Goal: Task Accomplishment & Management: Manage account settings

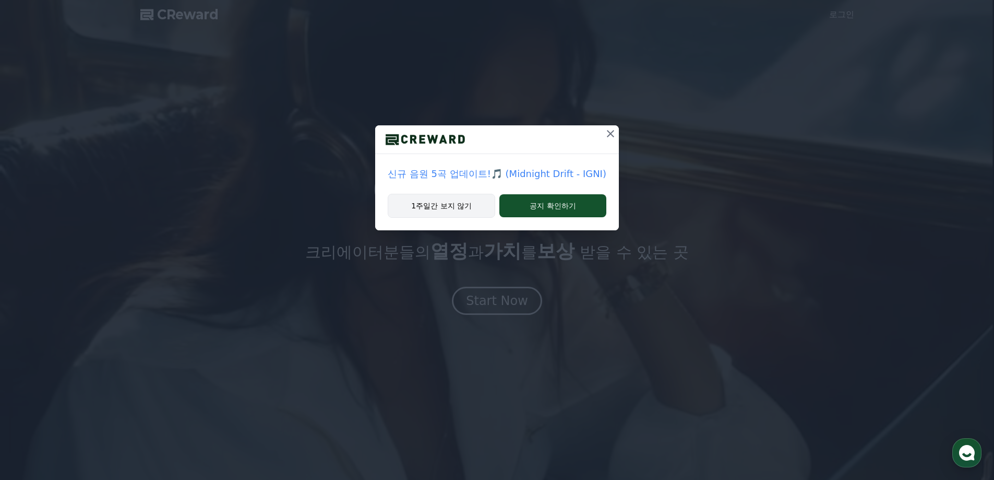
click at [468, 209] on button "1주일간 보지 않기" at bounding box center [442, 206] width 108 height 24
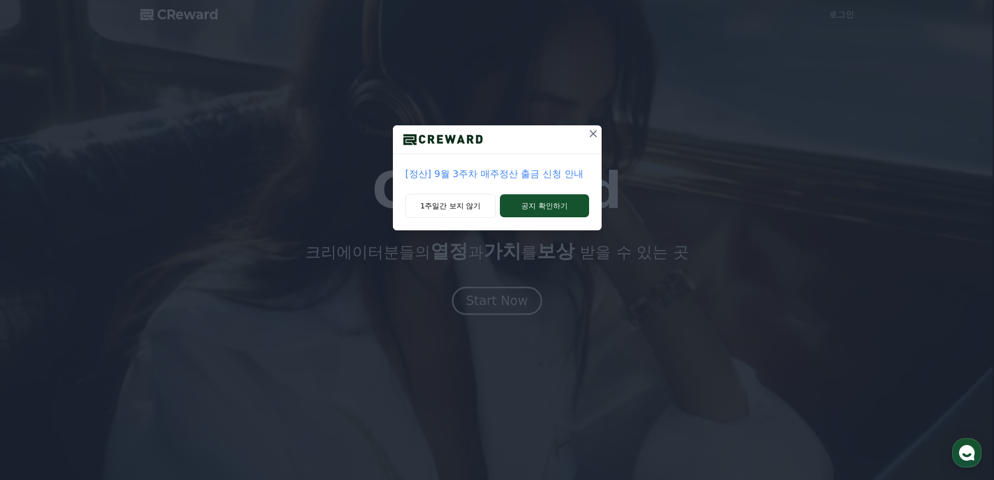
click at [599, 131] on icon at bounding box center [593, 133] width 13 height 13
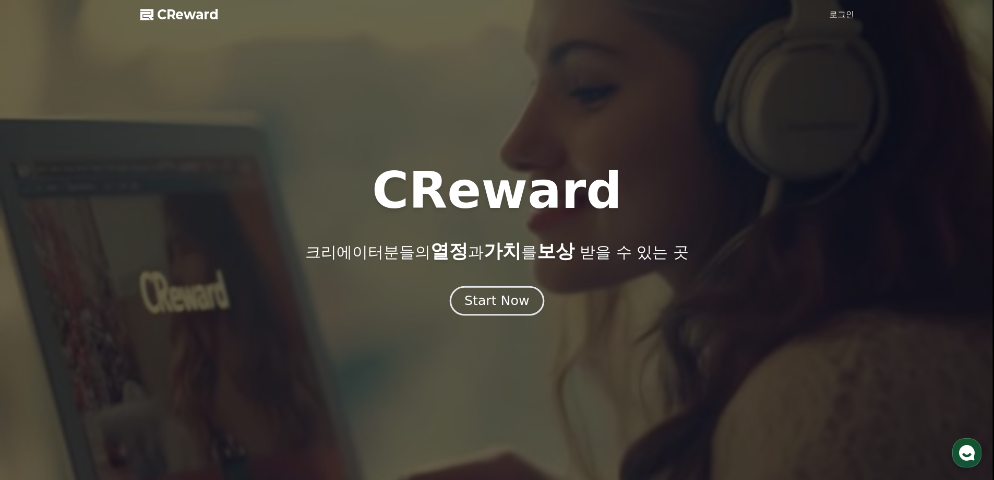
click at [510, 301] on div "Start Now" at bounding box center [497, 301] width 65 height 18
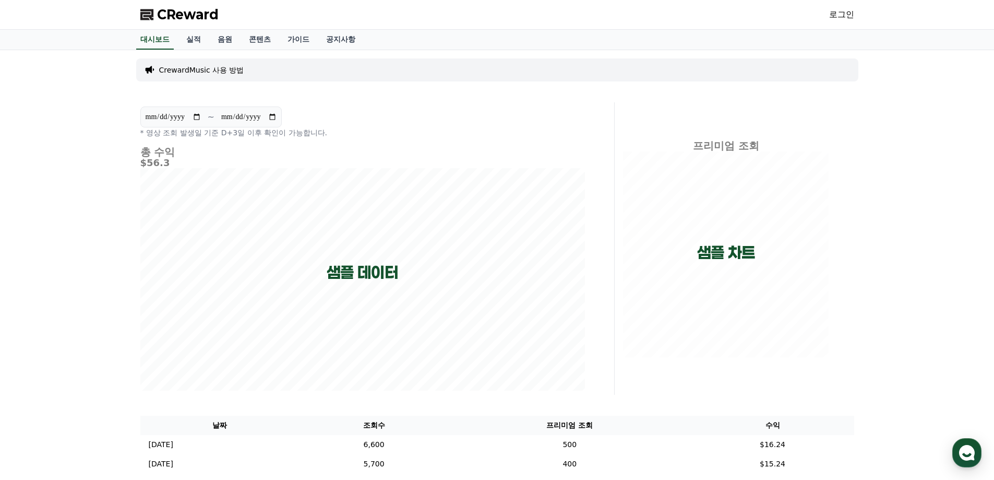
click at [836, 13] on link "로그인" at bounding box center [841, 14] width 25 height 13
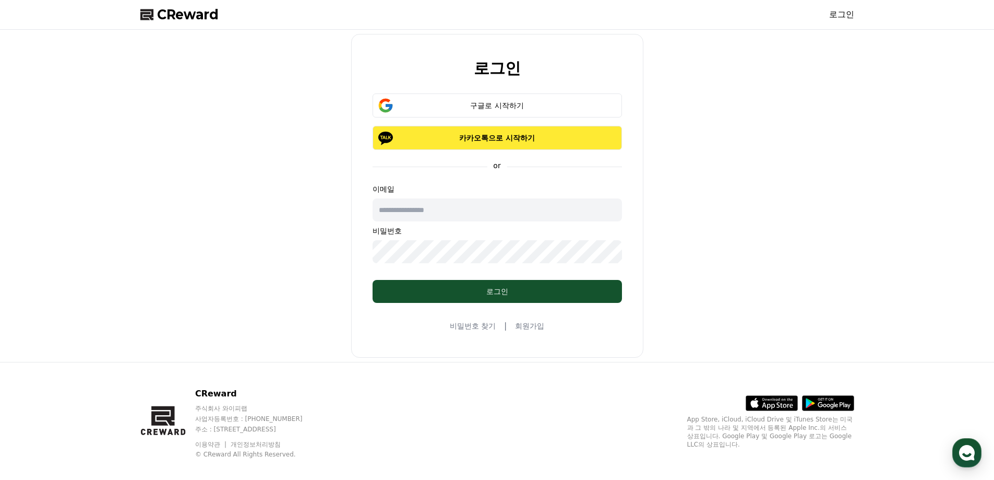
click at [479, 139] on p "카카오톡으로 시작하기" at bounding box center [497, 138] width 219 height 10
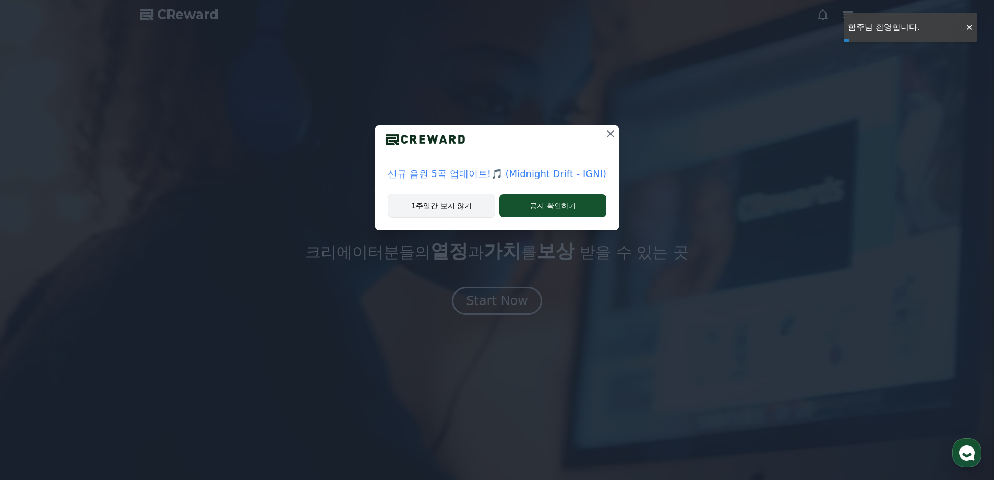
click at [460, 206] on button "1주일간 보지 않기" at bounding box center [442, 206] width 108 height 24
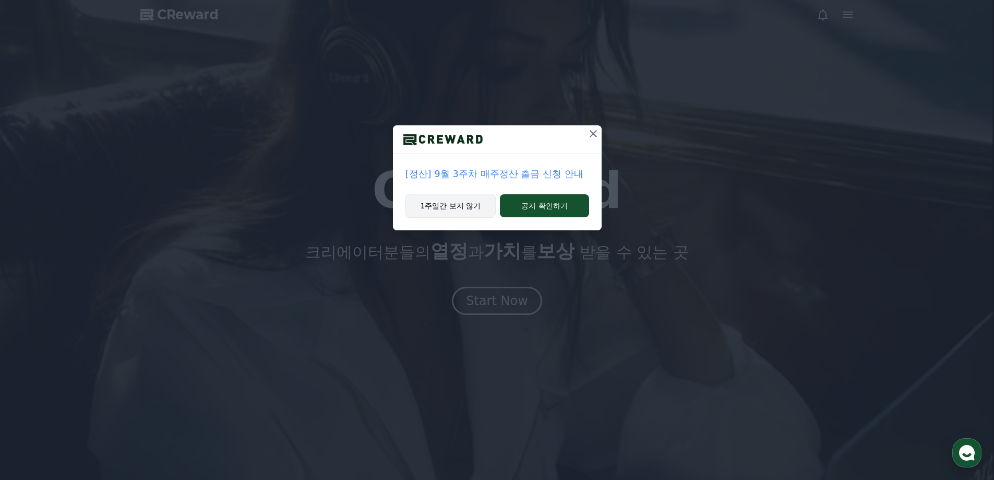
click at [464, 203] on button "1주일간 보지 않기" at bounding box center [451, 206] width 91 height 24
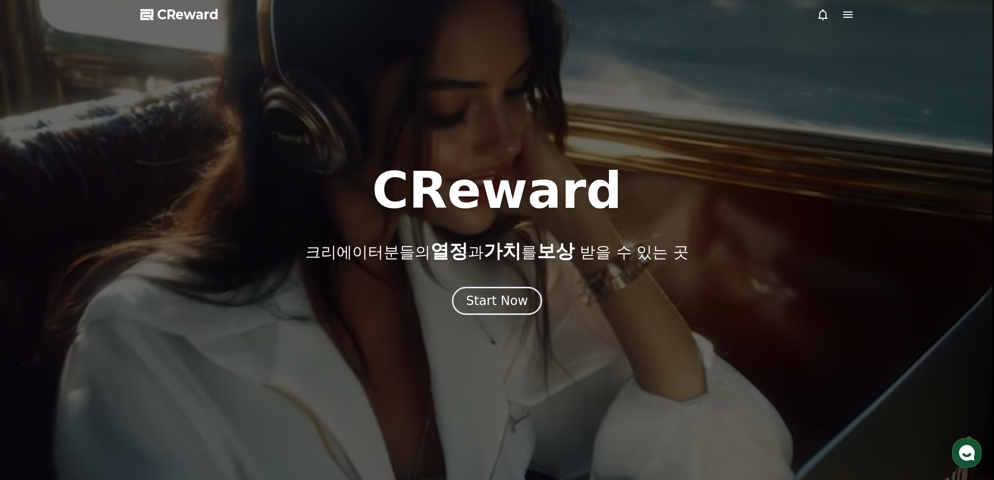
click at [840, 17] on div at bounding box center [836, 14] width 38 height 13
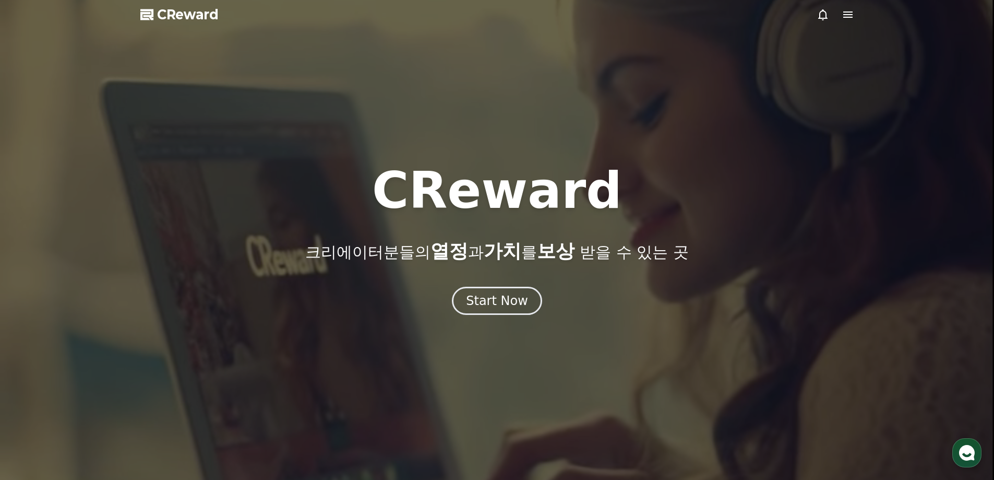
click at [848, 14] on icon at bounding box center [848, 14] width 9 height 6
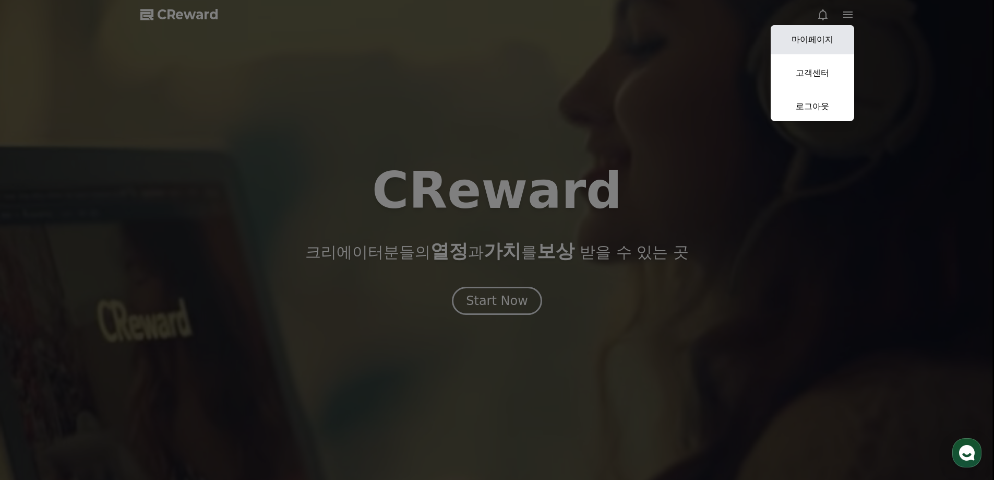
click at [830, 34] on link "마이페이지" at bounding box center [813, 39] width 84 height 29
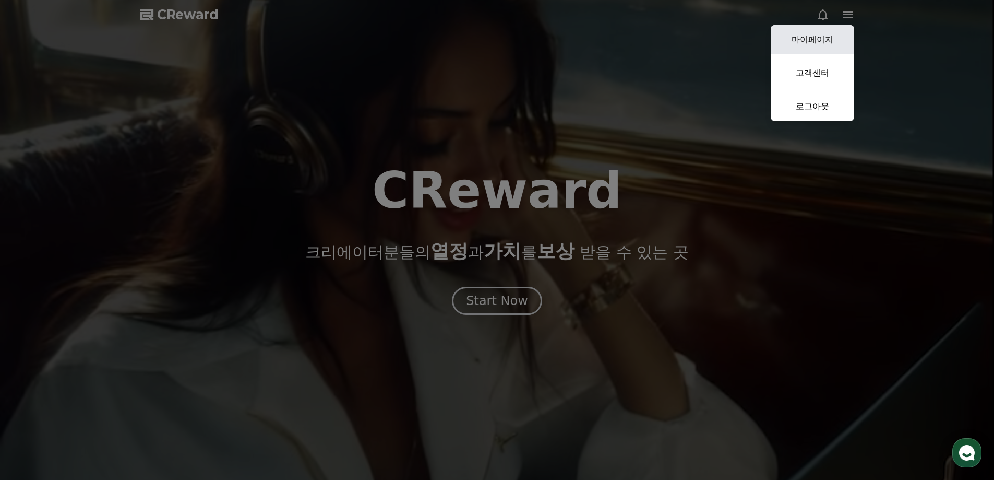
select select "**********"
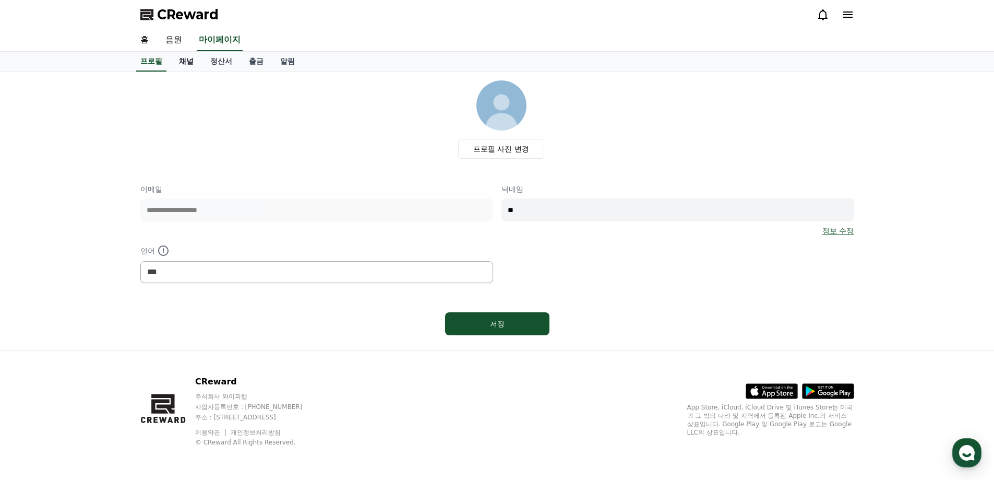
click at [186, 64] on link "채널" at bounding box center [186, 62] width 31 height 20
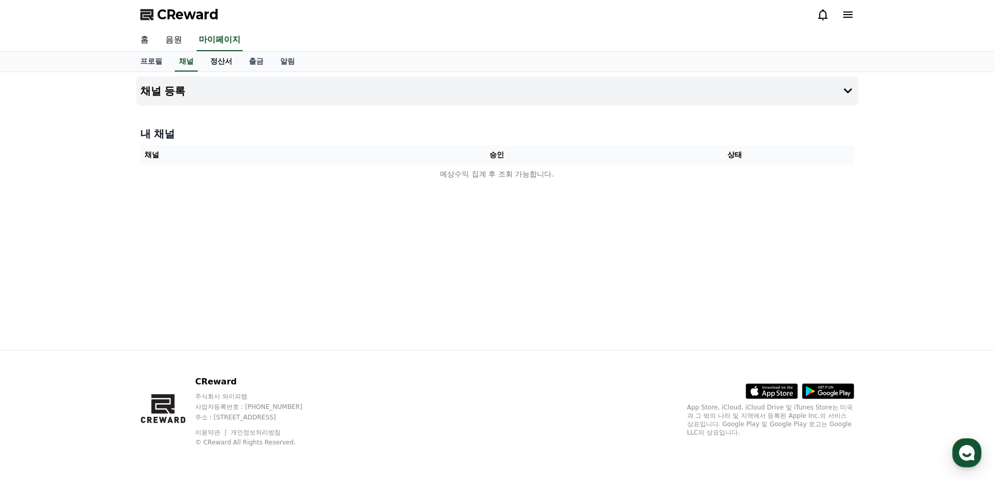
click at [218, 62] on link "정산서" at bounding box center [221, 62] width 39 height 20
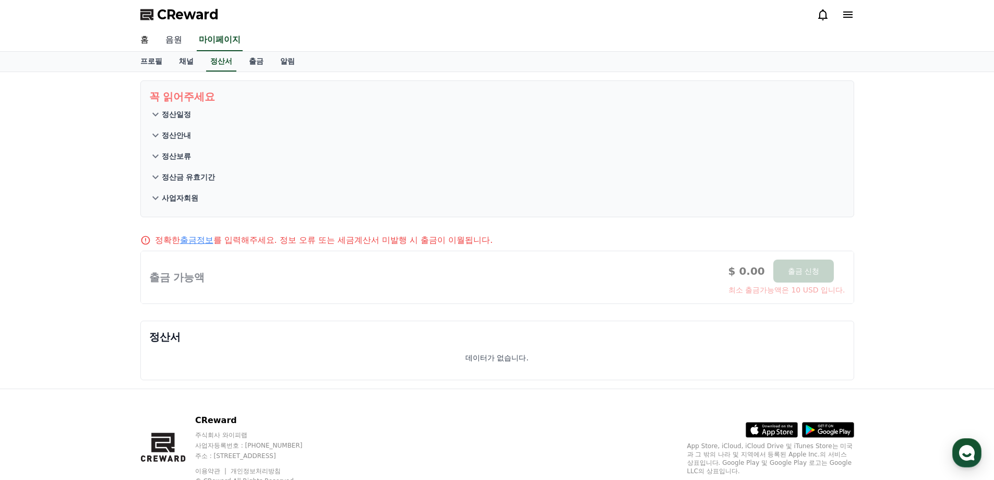
click at [173, 41] on link "음원" at bounding box center [173, 40] width 33 height 22
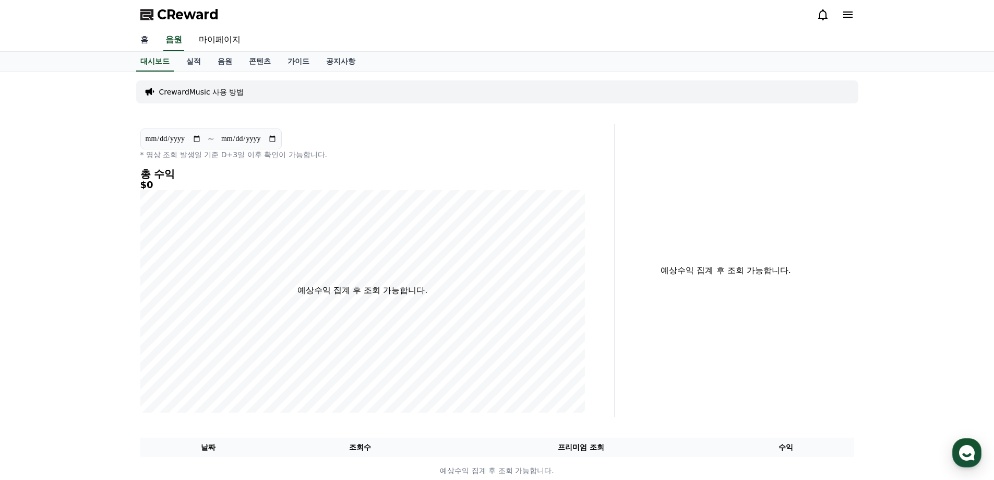
click at [150, 38] on link "홈" at bounding box center [144, 40] width 25 height 22
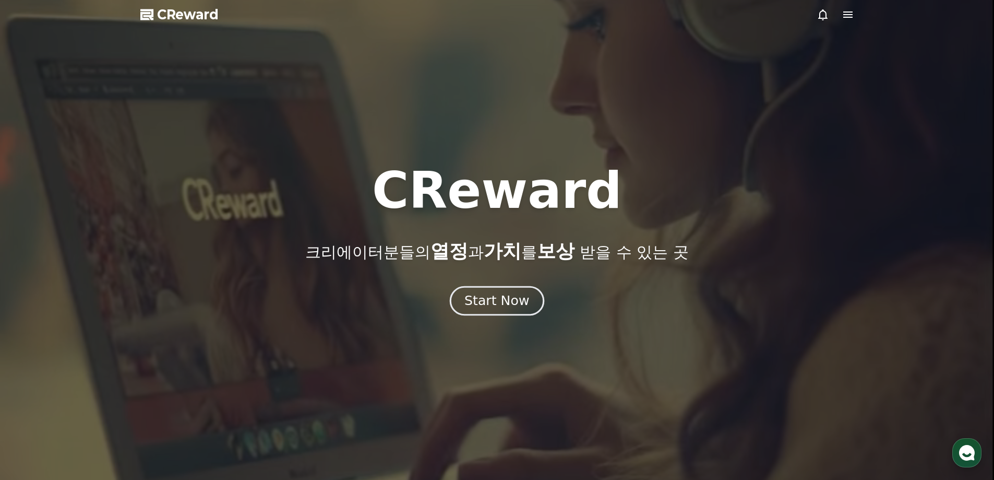
click at [524, 310] on button "Start Now" at bounding box center [497, 301] width 94 height 30
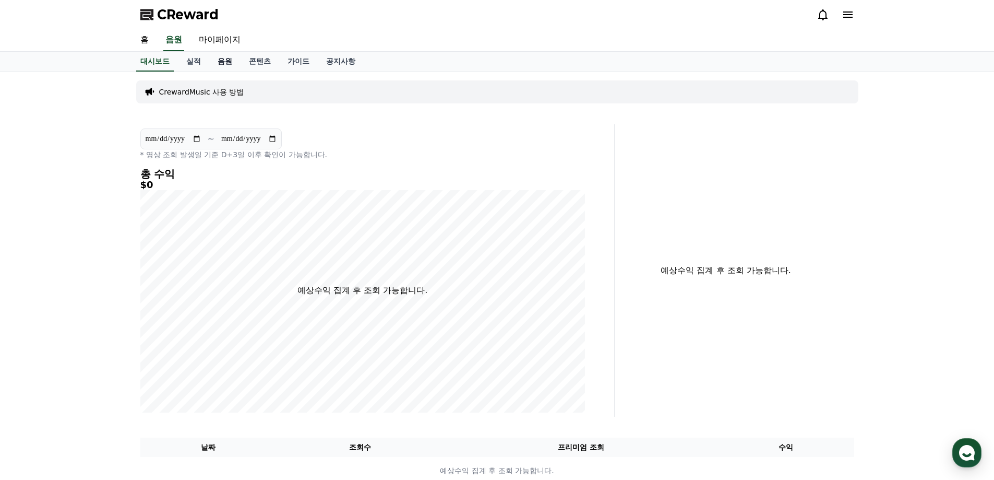
click at [233, 65] on link "음원" at bounding box center [224, 62] width 31 height 20
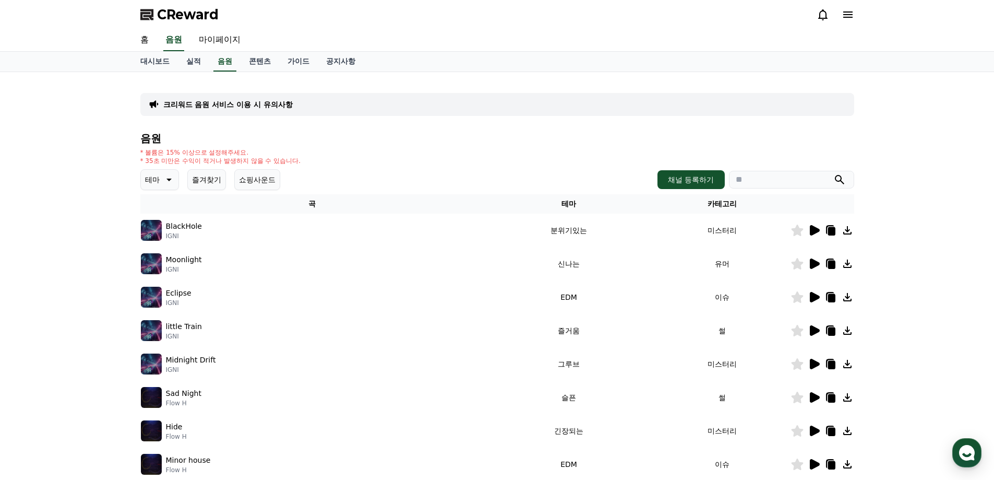
click at [816, 226] on icon at bounding box center [814, 230] width 13 height 13
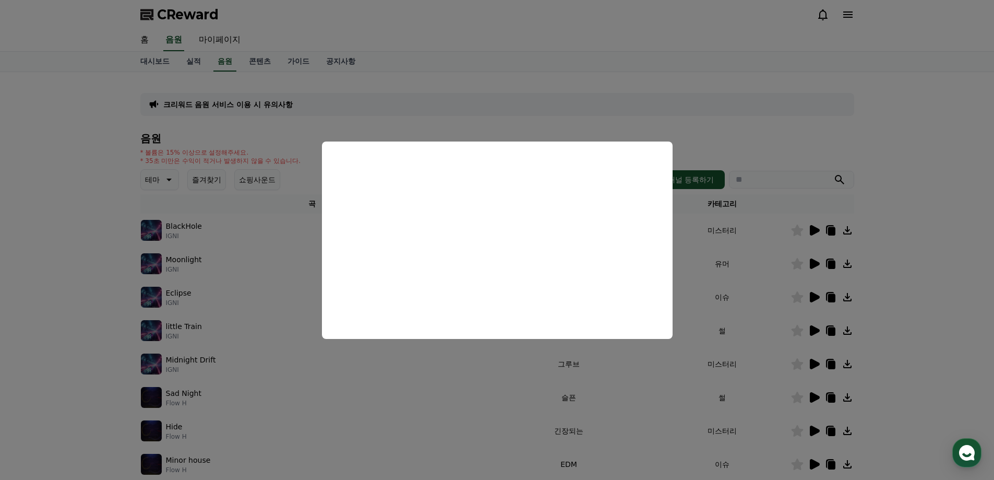
click at [749, 139] on button "close modal" at bounding box center [497, 240] width 994 height 480
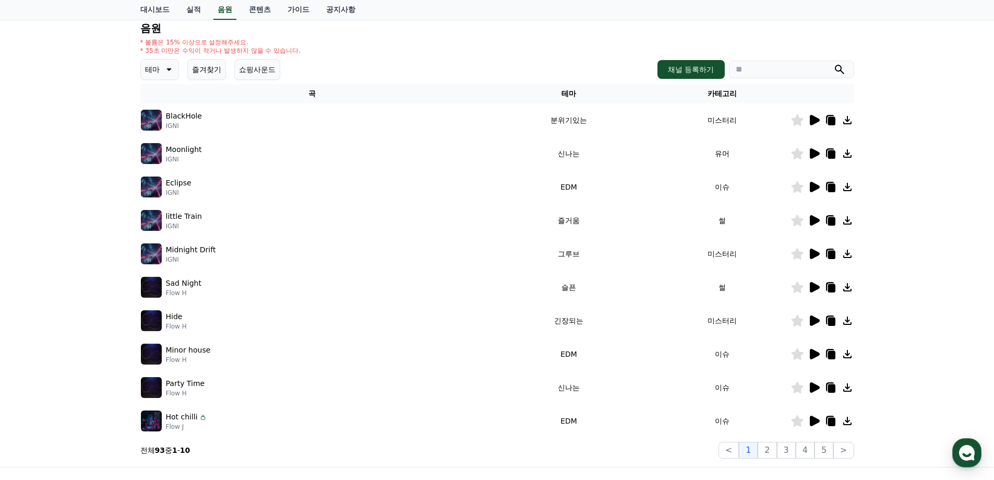
scroll to position [209, 0]
